Goal: Find specific page/section: Locate a particular part of the current website

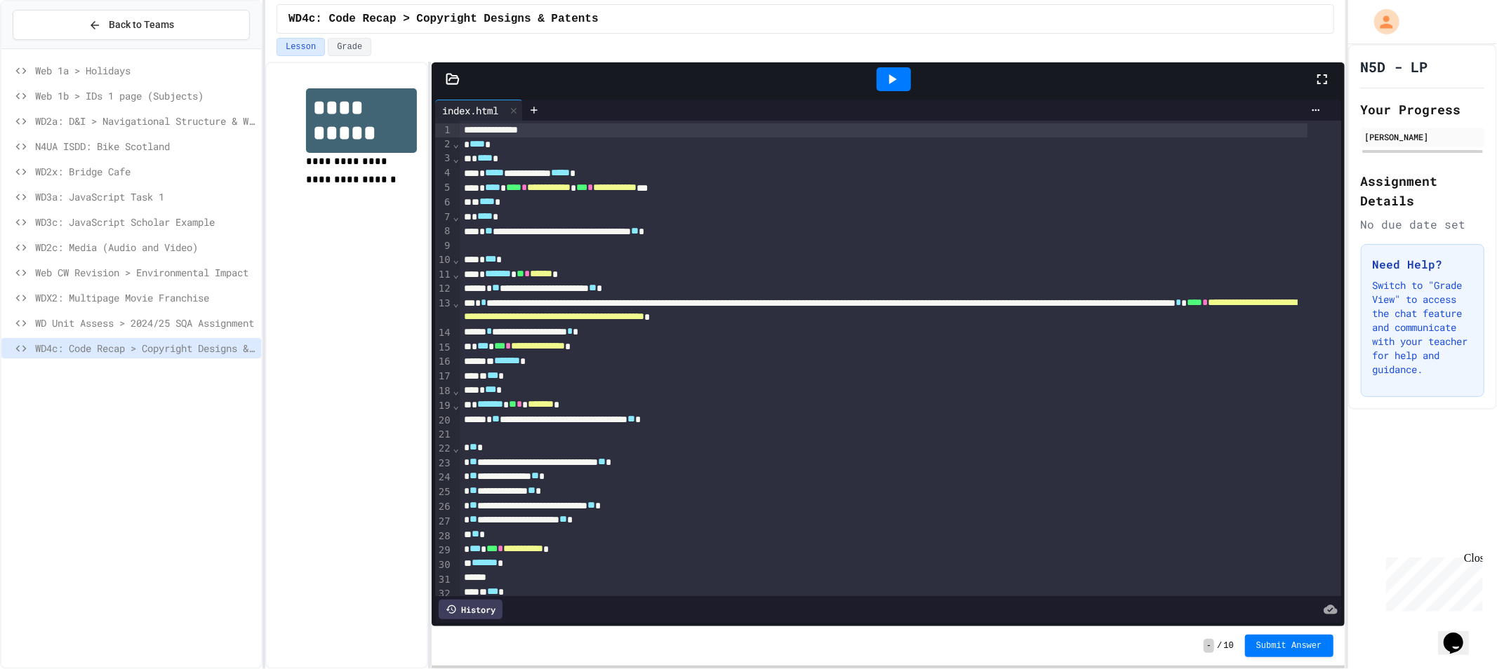
click at [901, 91] on div at bounding box center [893, 79] width 34 height 24
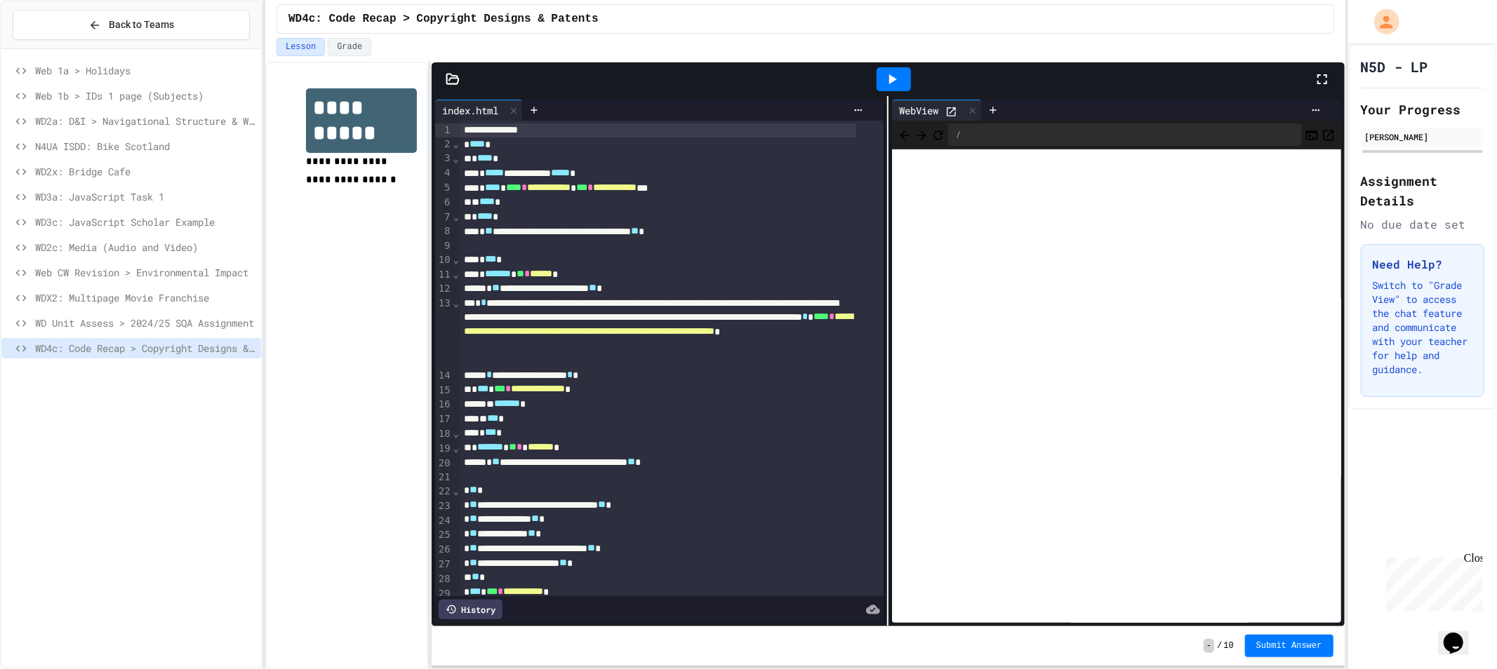
click at [1316, 66] on div at bounding box center [1328, 79] width 31 height 38
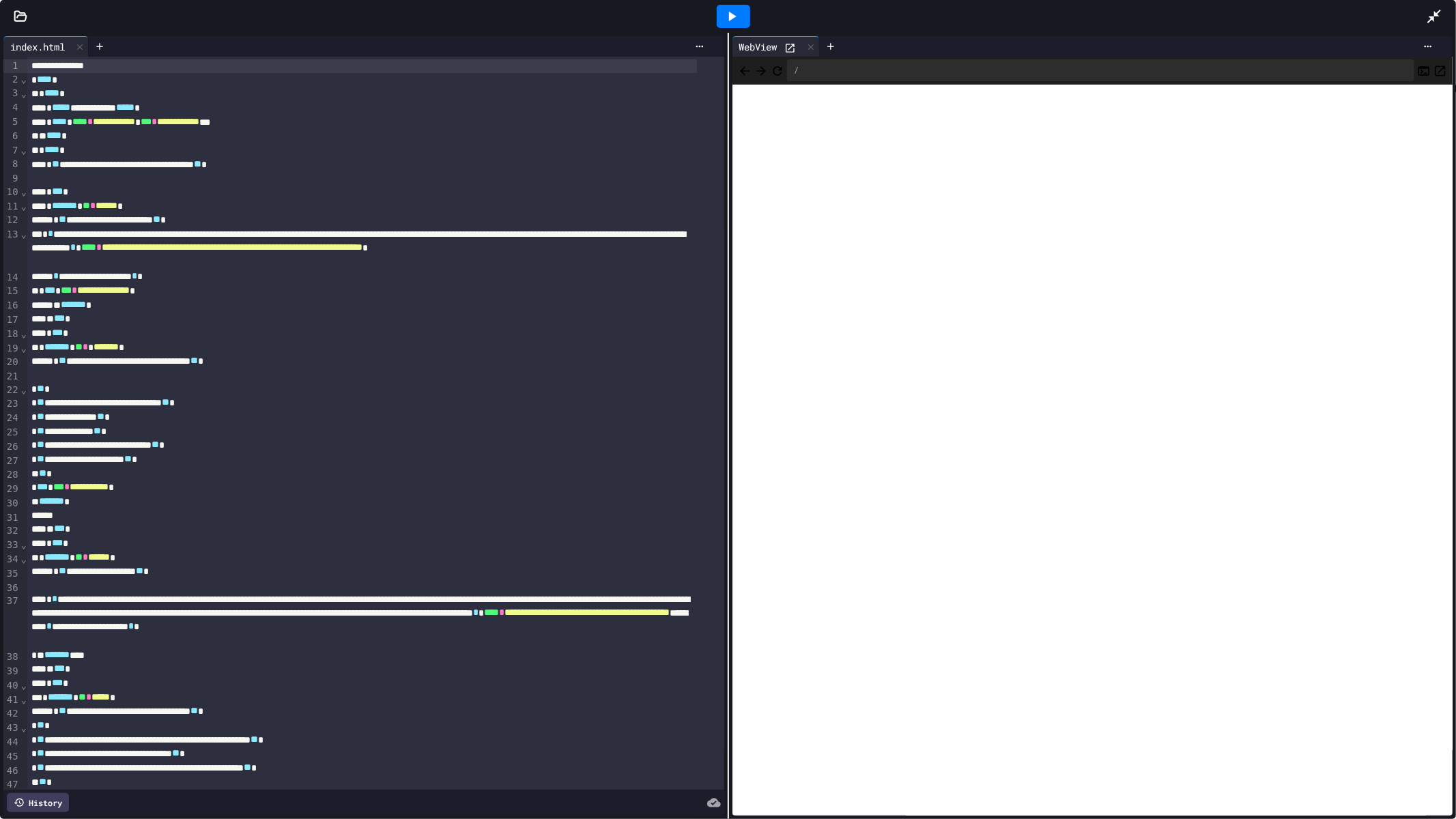
click at [1433, 69] on icon "Open in new tab" at bounding box center [1439, 71] width 14 height 14
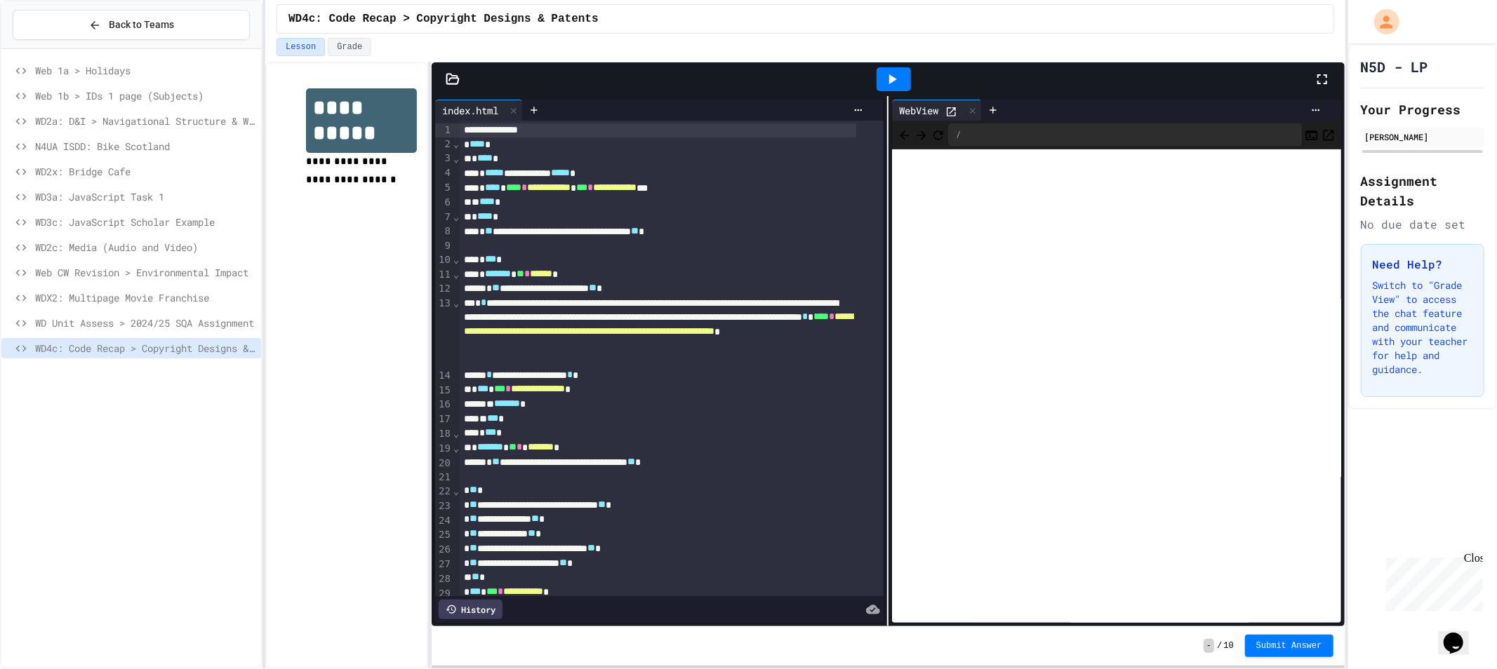
click at [1329, 76] on icon at bounding box center [1321, 79] width 17 height 17
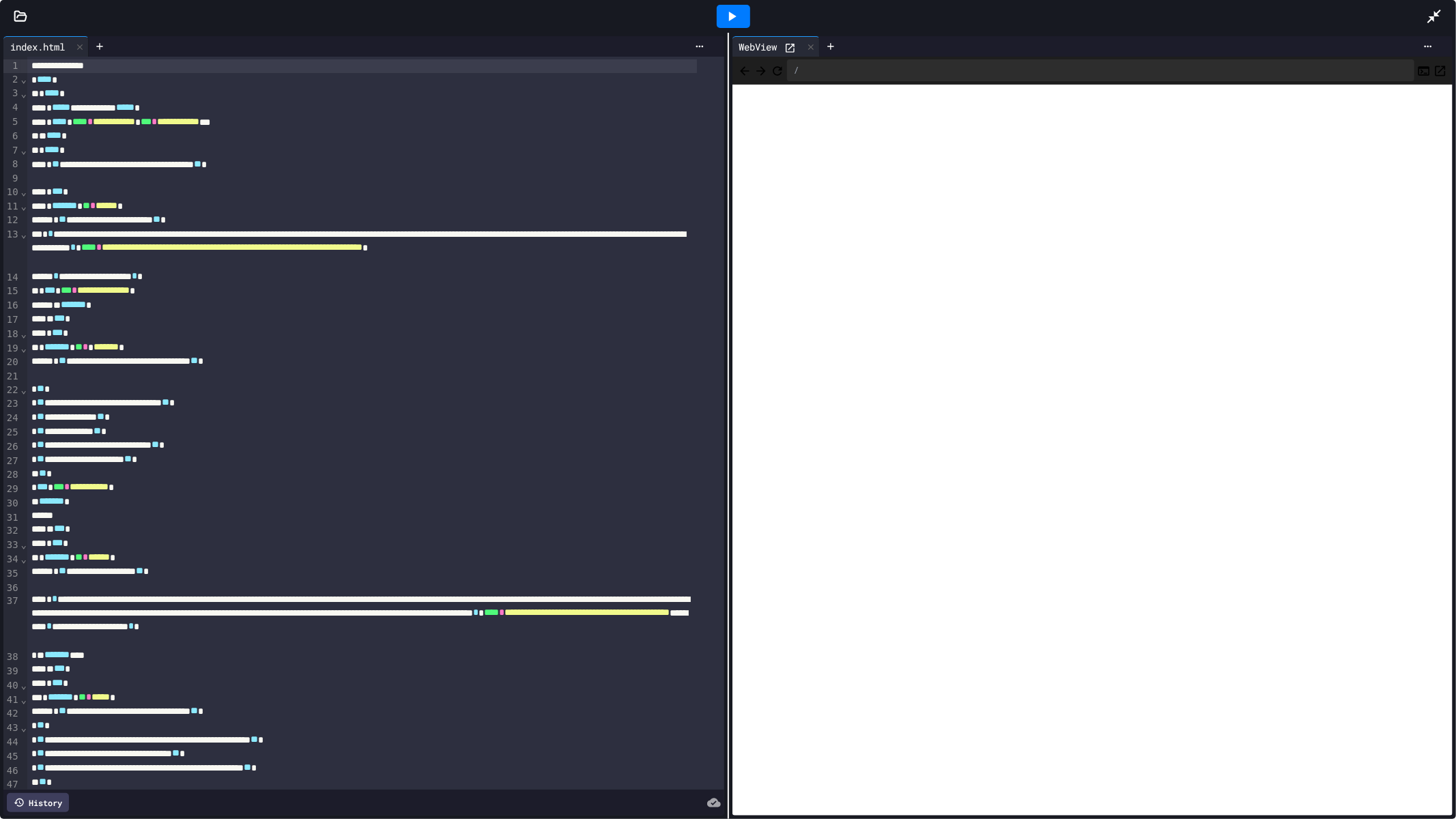
click at [11, 19] on div at bounding box center [20, 17] width 41 height 14
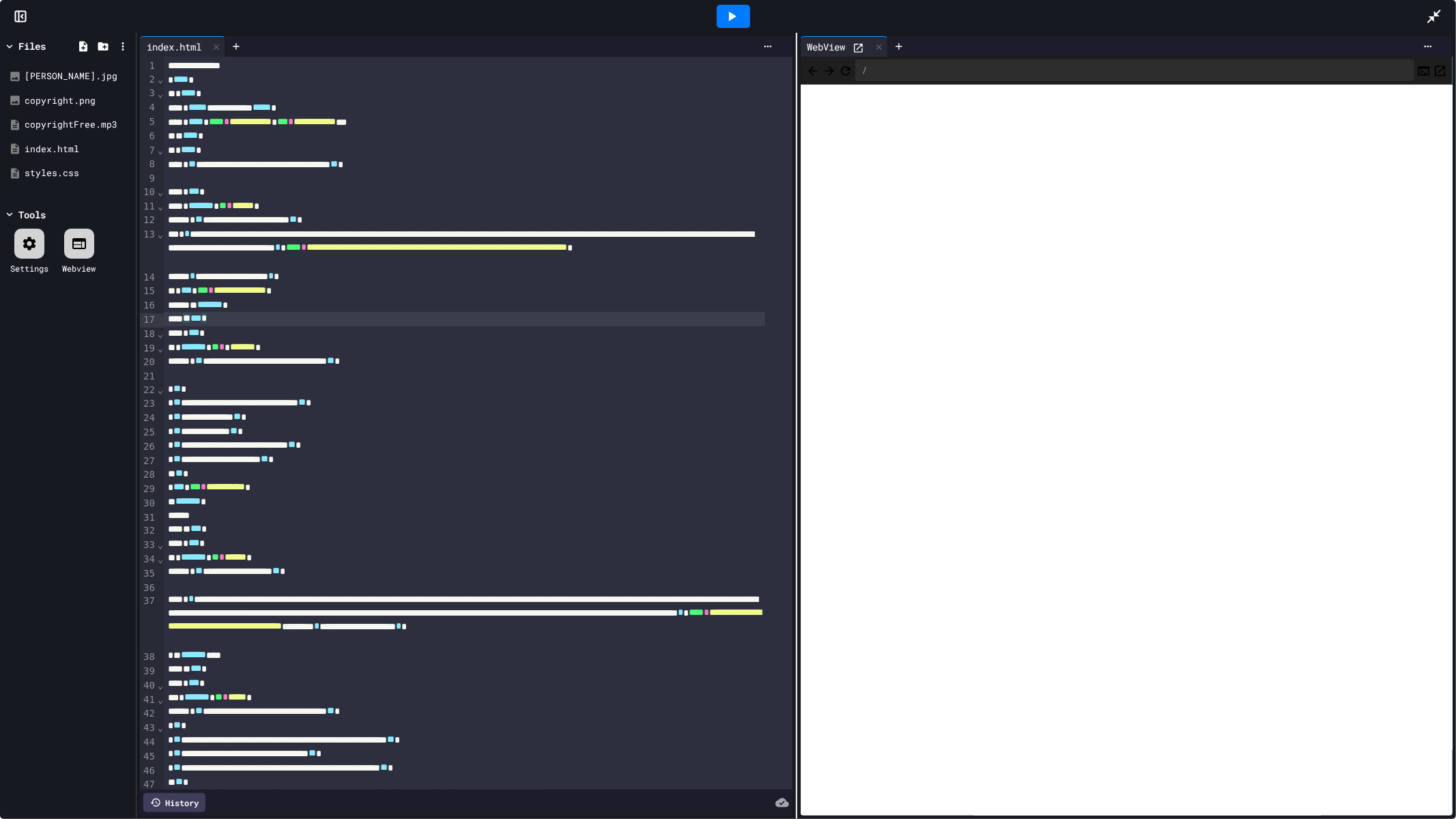
click at [496, 352] on div "* ******* ** * ******* *" at bounding box center [464, 347] width 601 height 15
drag, startPoint x: 0, startPoint y: 335, endPoint x: 0, endPoint y: 321, distance: 14.0
drag, startPoint x: 0, startPoint y: 321, endPoint x: 160, endPoint y: 262, distance: 170.5
click at [160, 262] on div "⌄" at bounding box center [160, 248] width 7 height 42
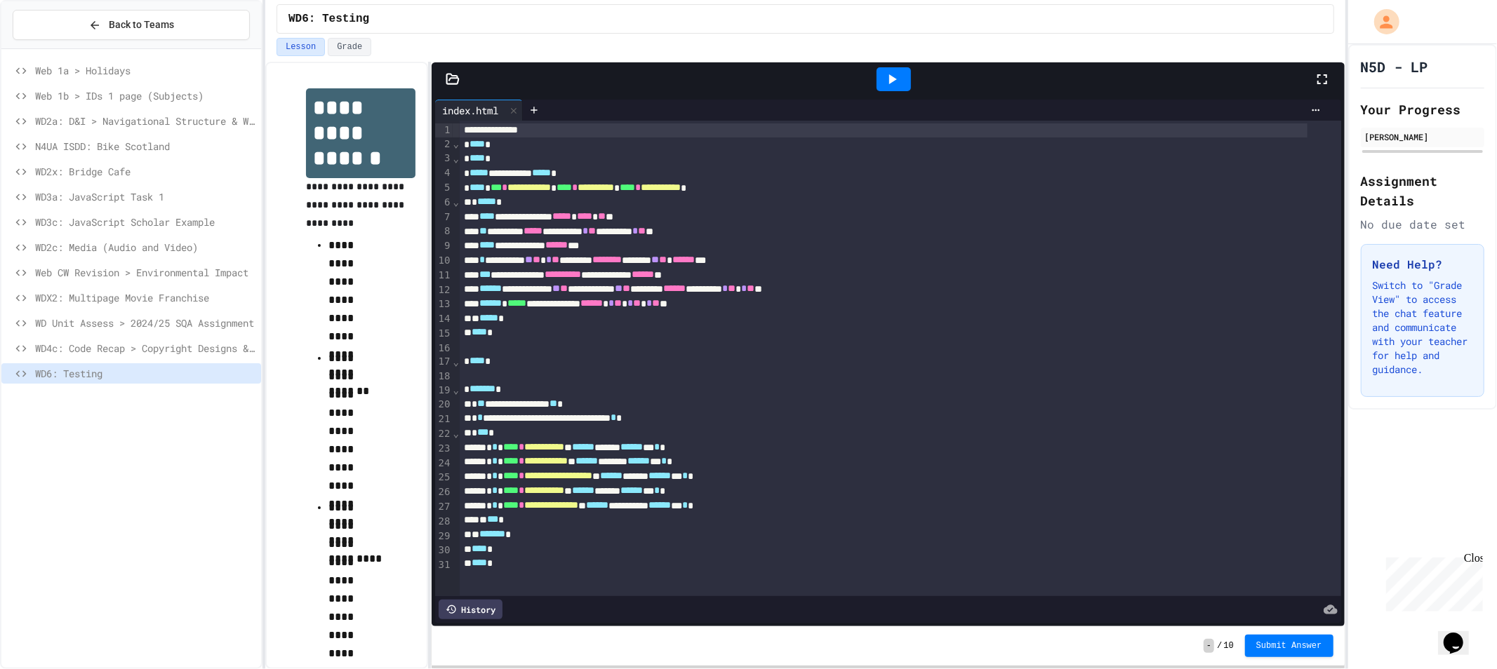
drag, startPoint x: 883, startPoint y: 79, endPoint x: 927, endPoint y: 63, distance: 47.1
click at [885, 79] on icon at bounding box center [891, 79] width 17 height 17
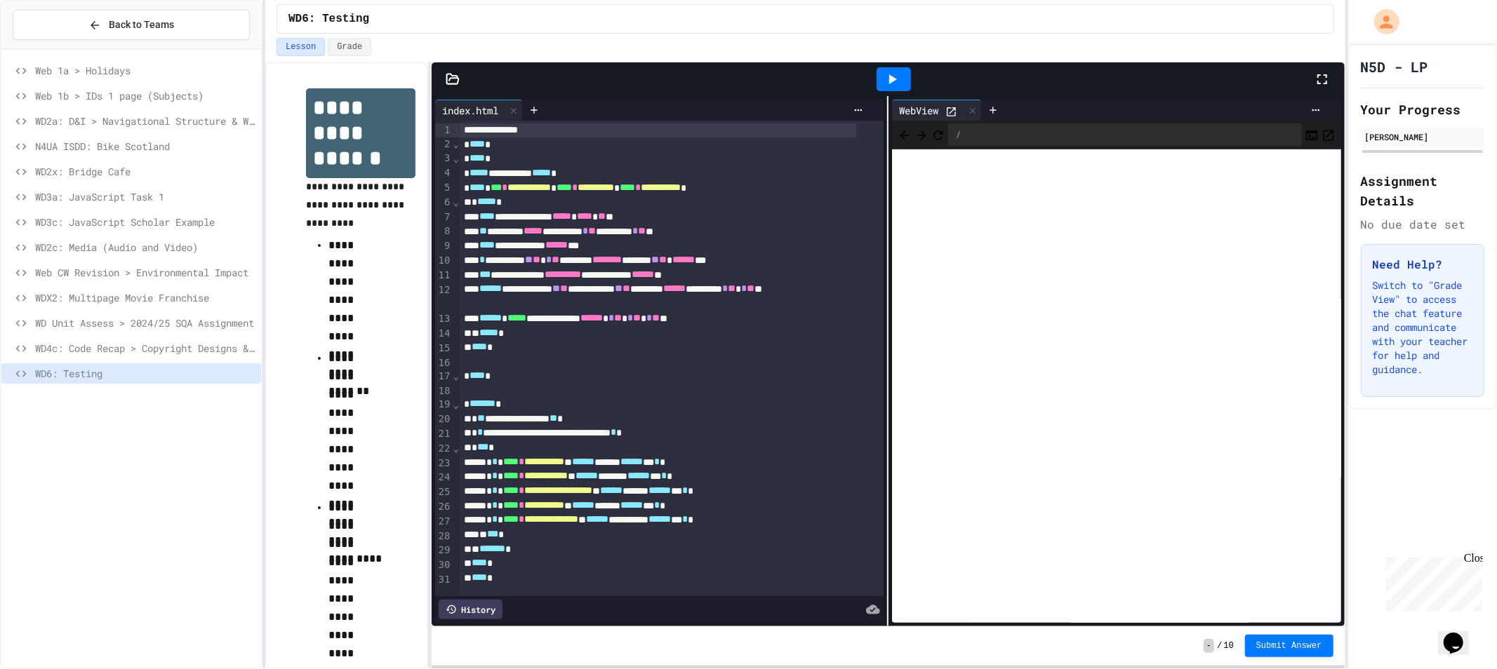
click at [1332, 80] on div at bounding box center [1328, 79] width 31 height 38
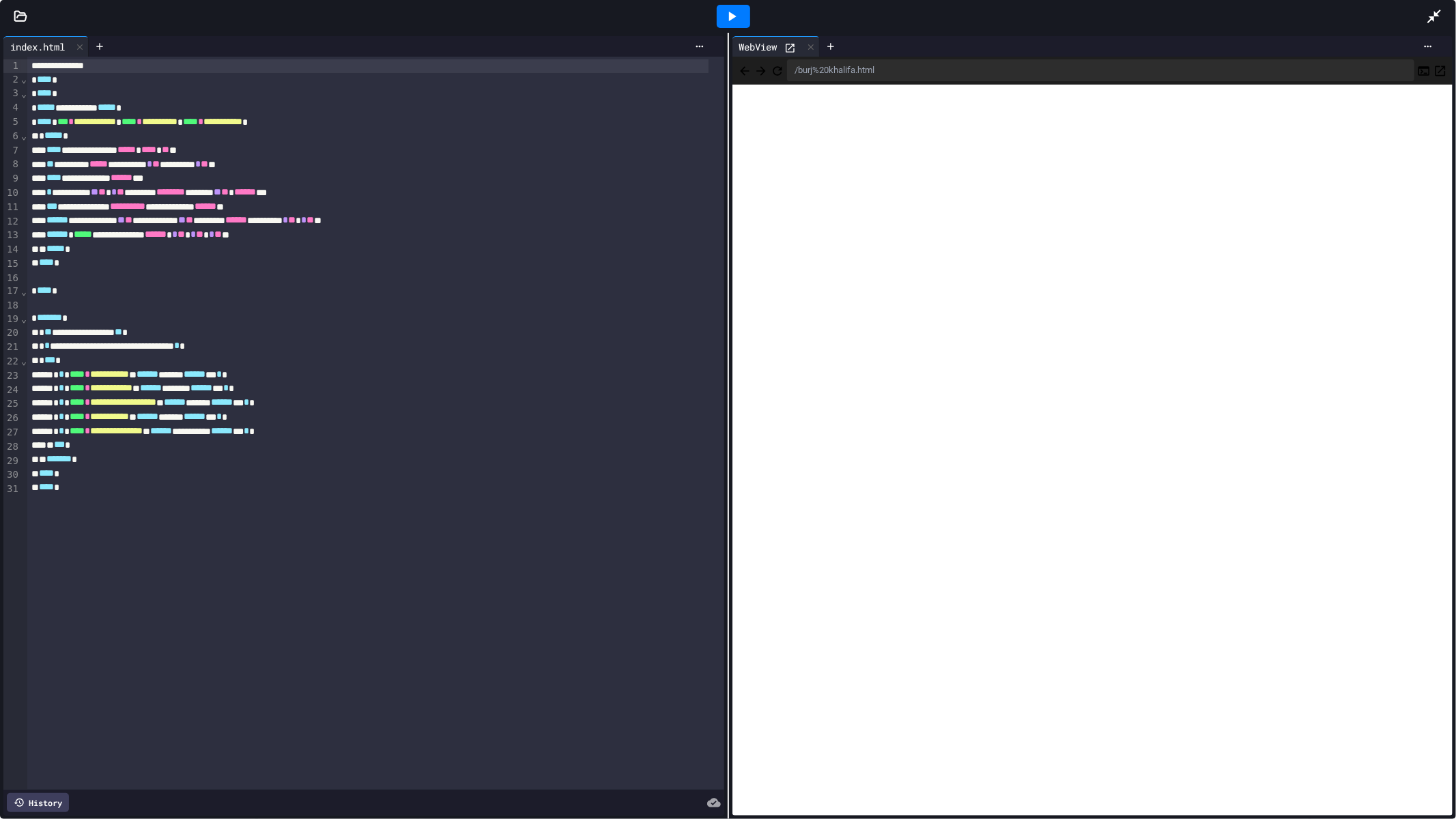
click at [747, 66] on icon "Back" at bounding box center [744, 71] width 14 height 14
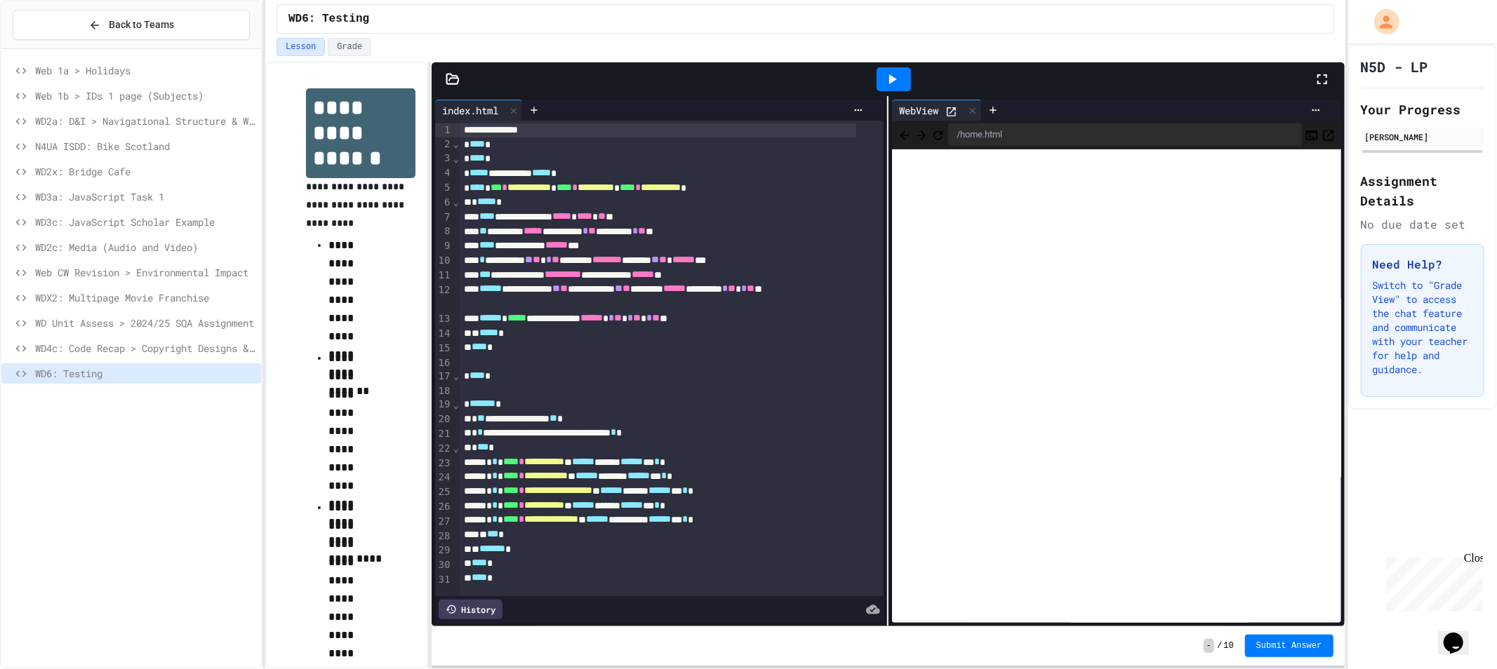
click at [896, 85] on icon at bounding box center [891, 79] width 17 height 17
click at [537, 111] on icon at bounding box center [533, 110] width 11 height 11
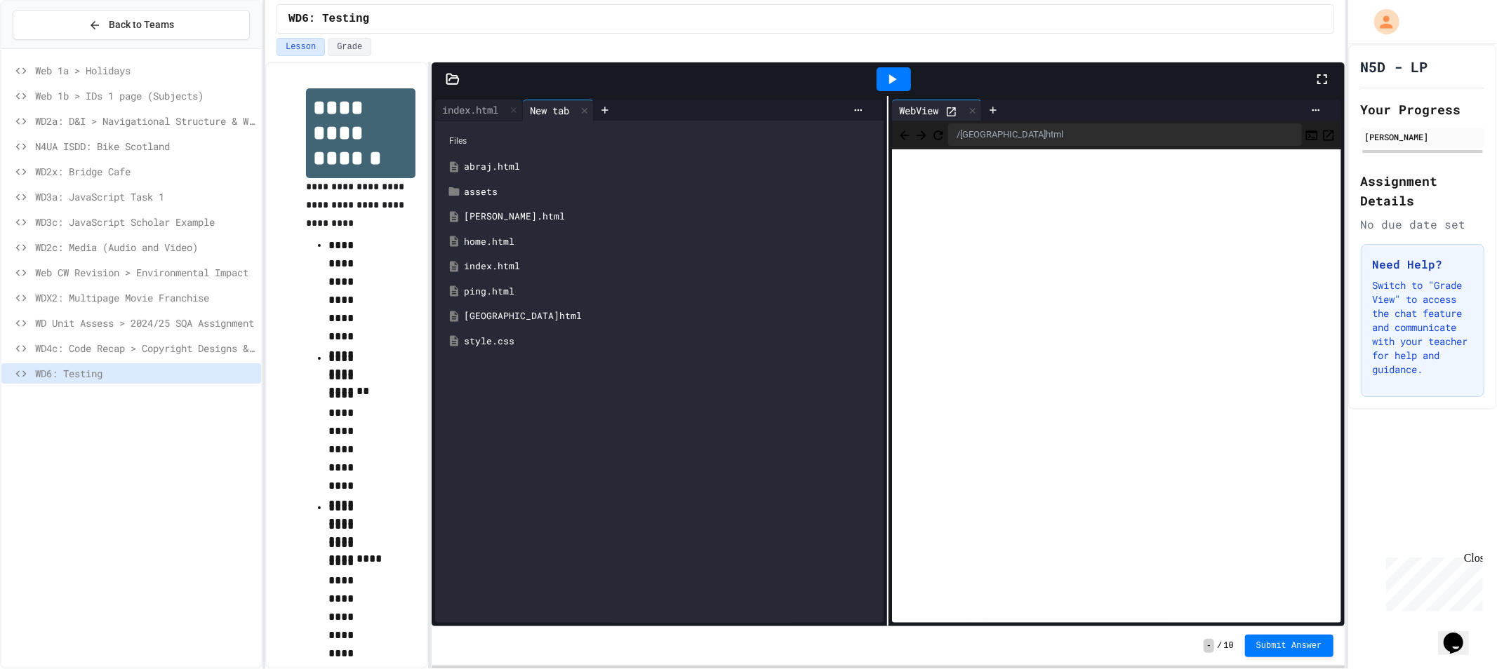
click at [505, 309] on div "shanghai.html" at bounding box center [659, 316] width 434 height 25
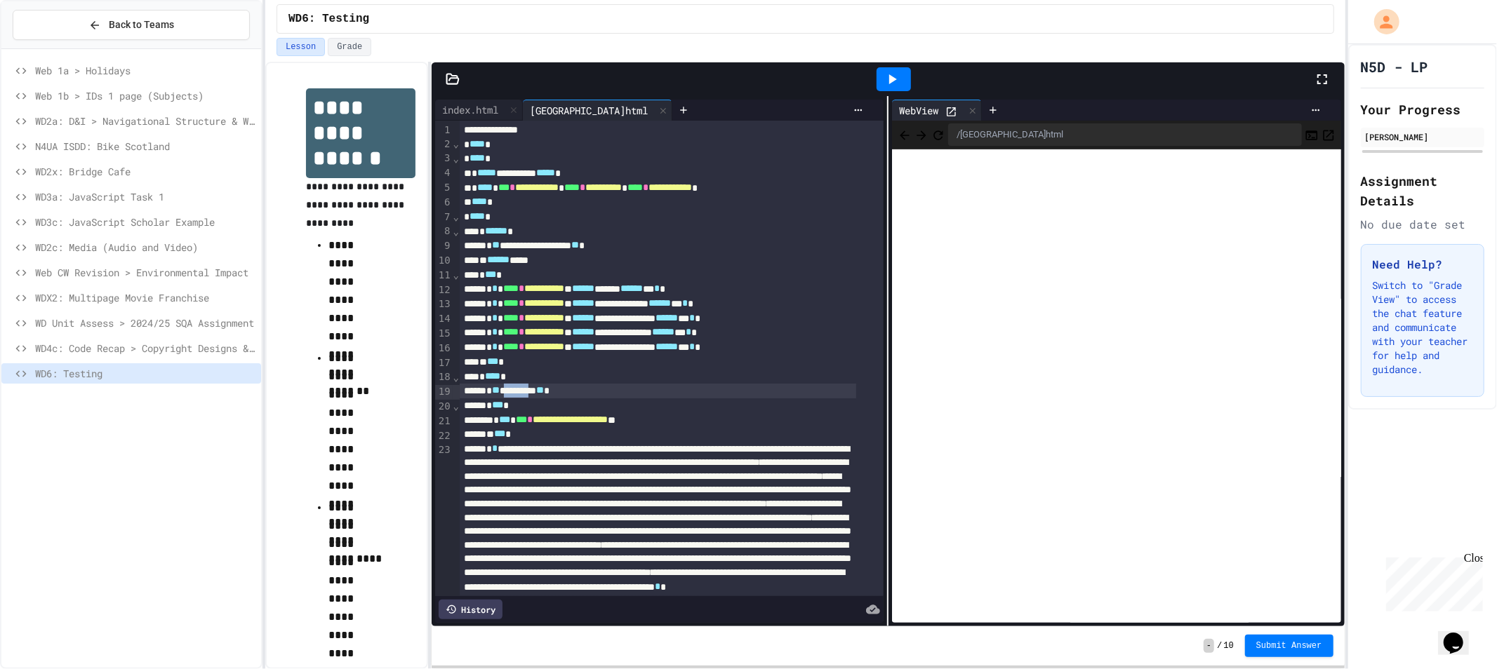
drag, startPoint x: 554, startPoint y: 389, endPoint x: 518, endPoint y: 390, distance: 36.5
click at [518, 390] on div "**********" at bounding box center [658, 391] width 396 height 15
click at [892, 68] on div at bounding box center [893, 79] width 34 height 24
click at [678, 113] on icon at bounding box center [683, 110] width 11 height 11
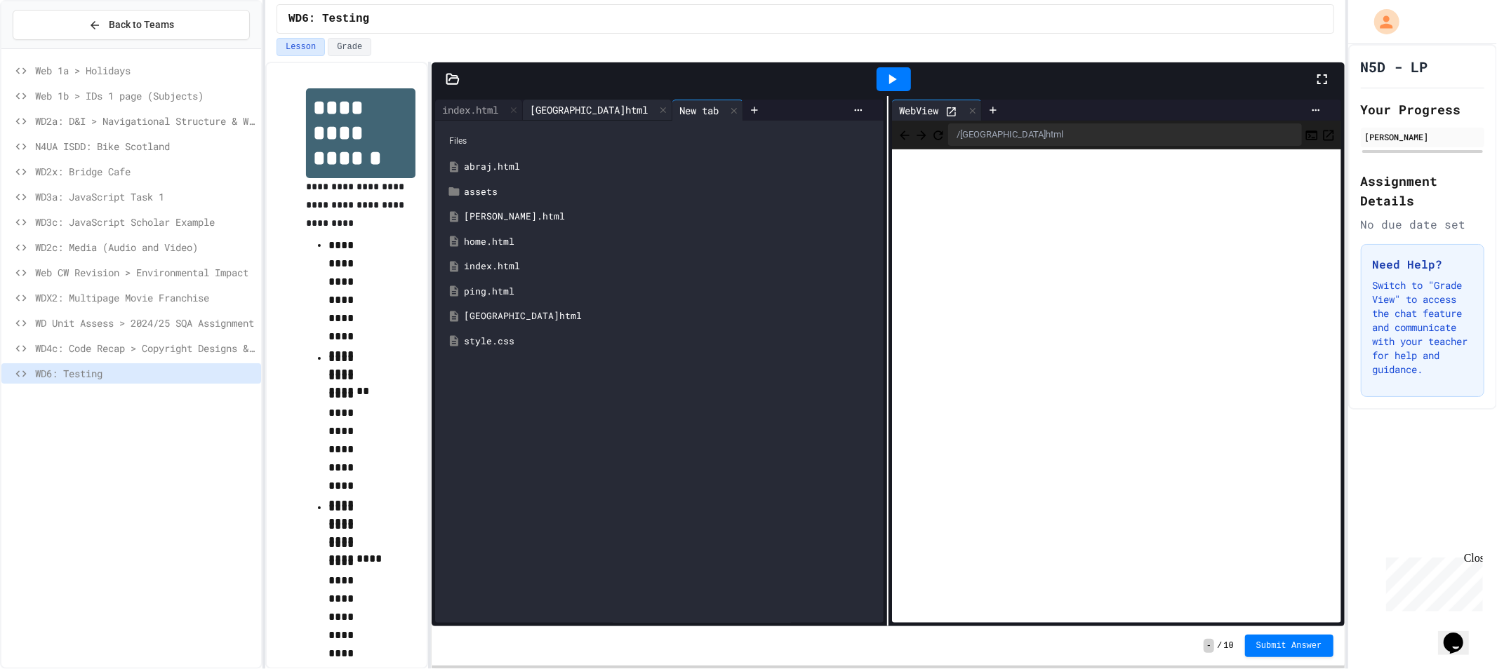
click at [586, 107] on div "shanghai.html" at bounding box center [589, 109] width 132 height 15
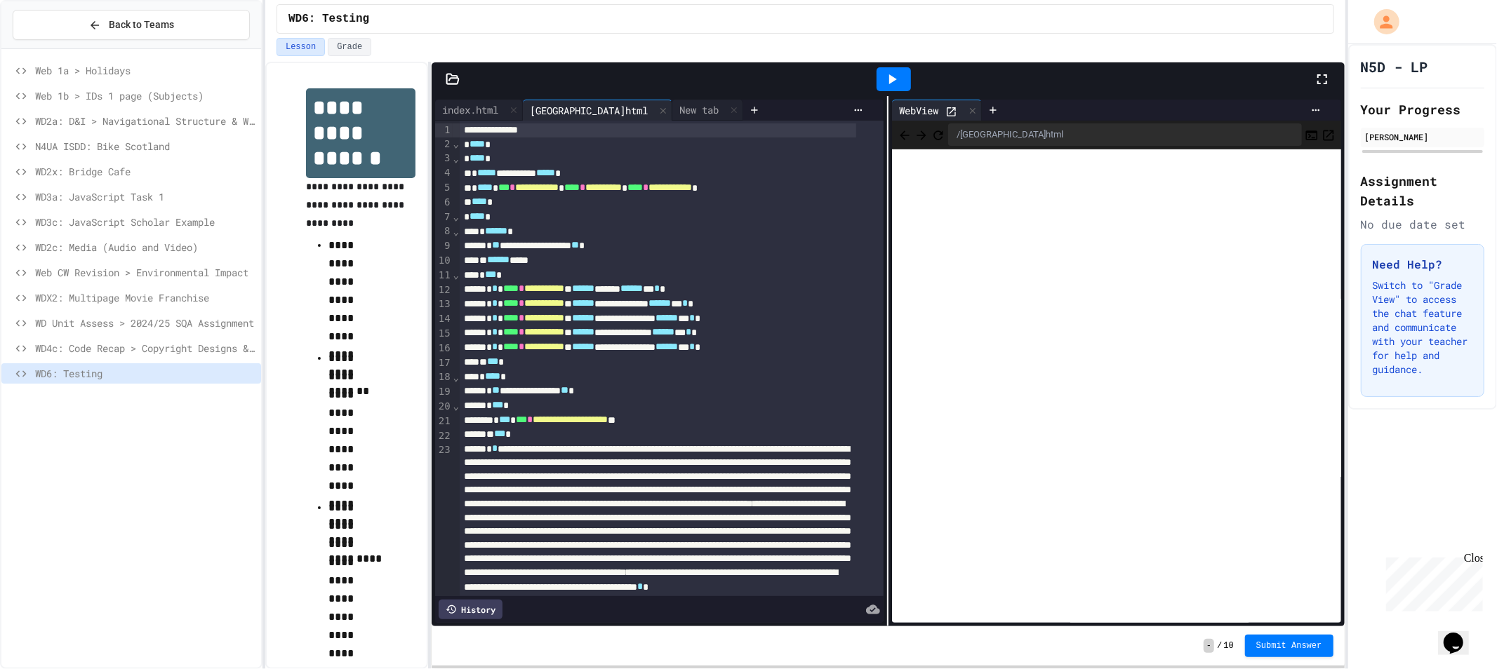
click at [593, 17] on div "WD6: Testing" at bounding box center [804, 18] width 1057 height 29
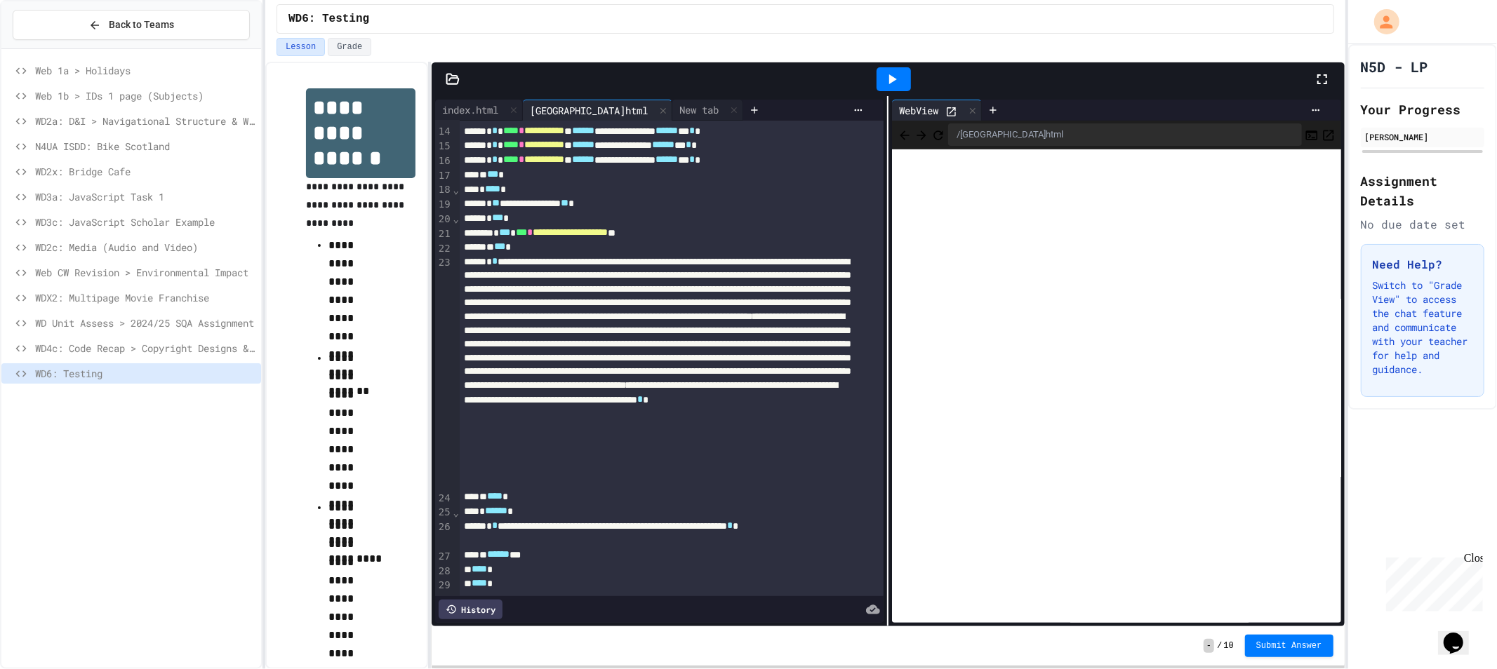
scroll to position [210, 0]
